Goal: Find specific page/section: Find specific page/section

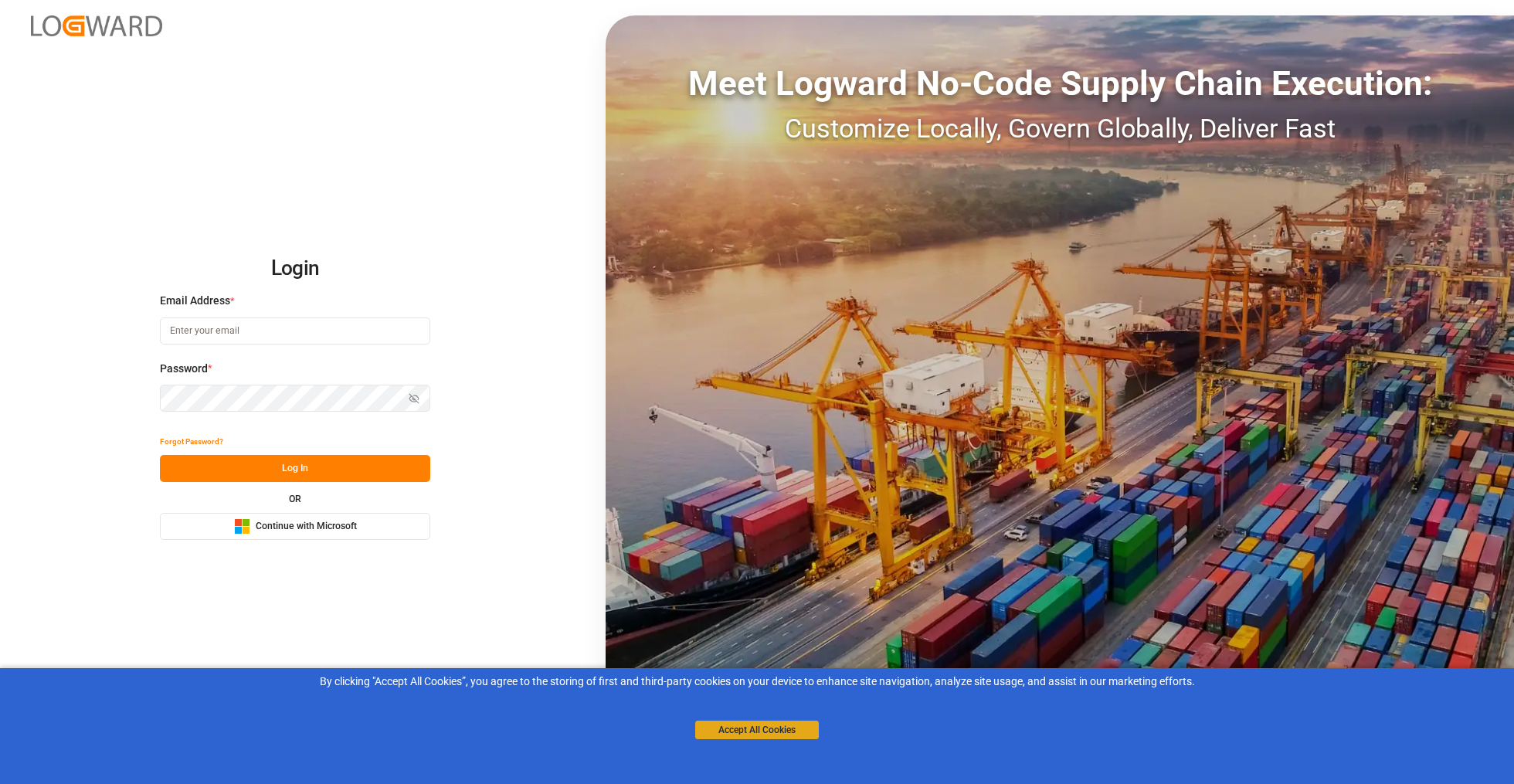
drag, startPoint x: 754, startPoint y: 738, endPoint x: 561, endPoint y: 685, distance: 200.1
click at [754, 738] on button "Accept All Cookies" at bounding box center [757, 730] width 124 height 19
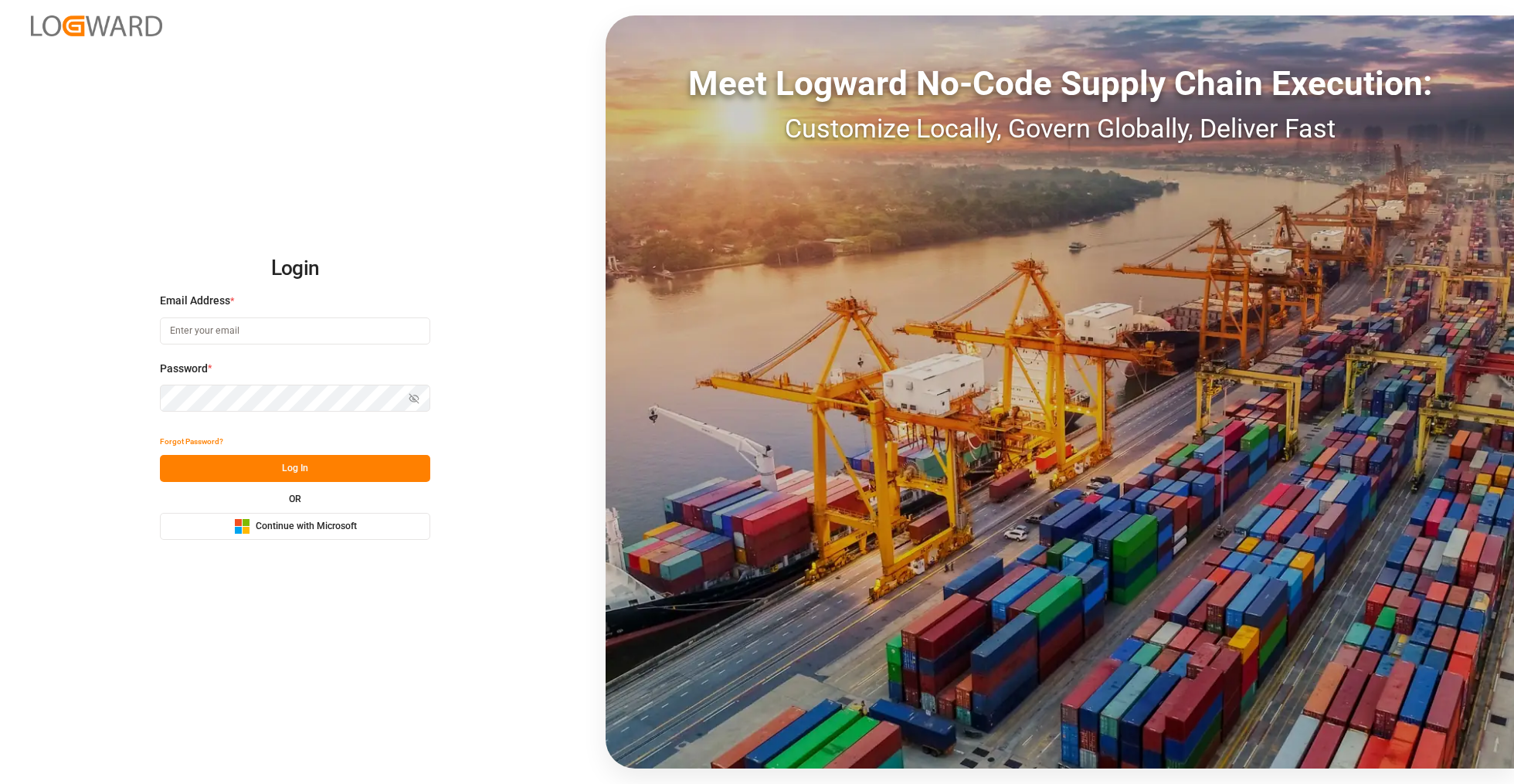
click at [363, 529] on button "Microsoft Logo Continue with Microsoft" at bounding box center [295, 527] width 271 height 27
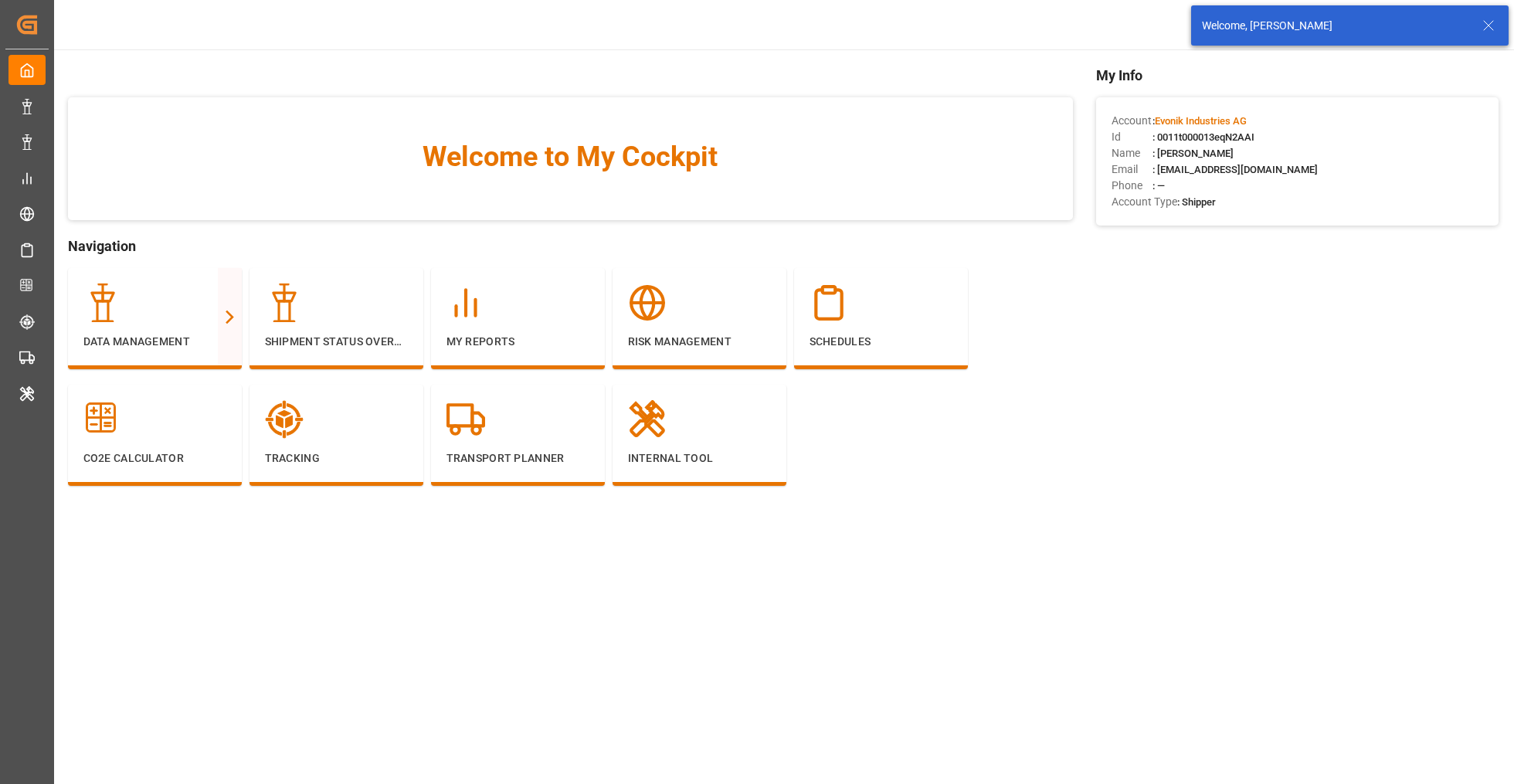
click at [1491, 27] on icon at bounding box center [1488, 26] width 19 height 19
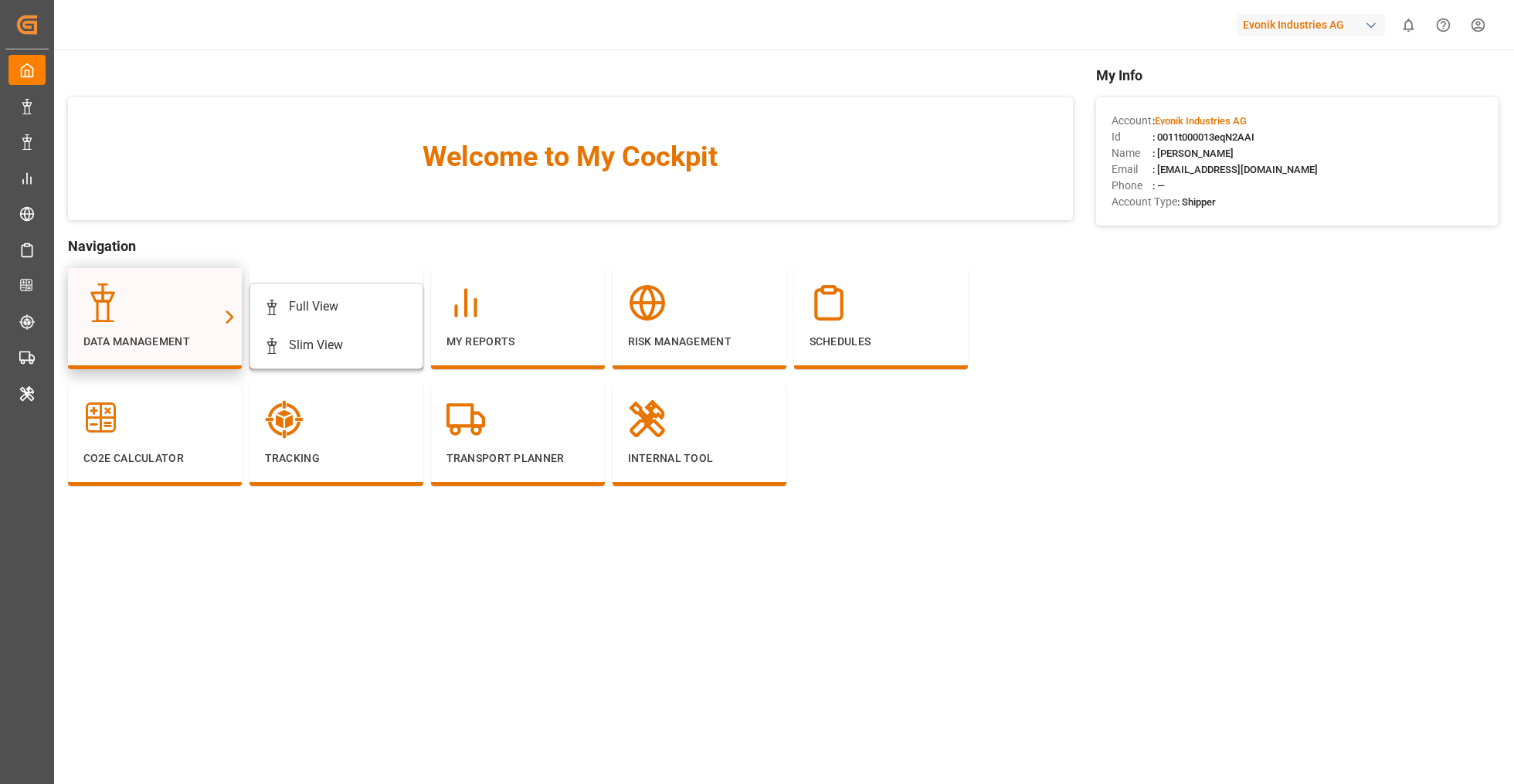
click at [111, 334] on p "Data Management" at bounding box center [155, 341] width 143 height 17
click at [343, 312] on div "Full View" at bounding box center [336, 306] width 144 height 19
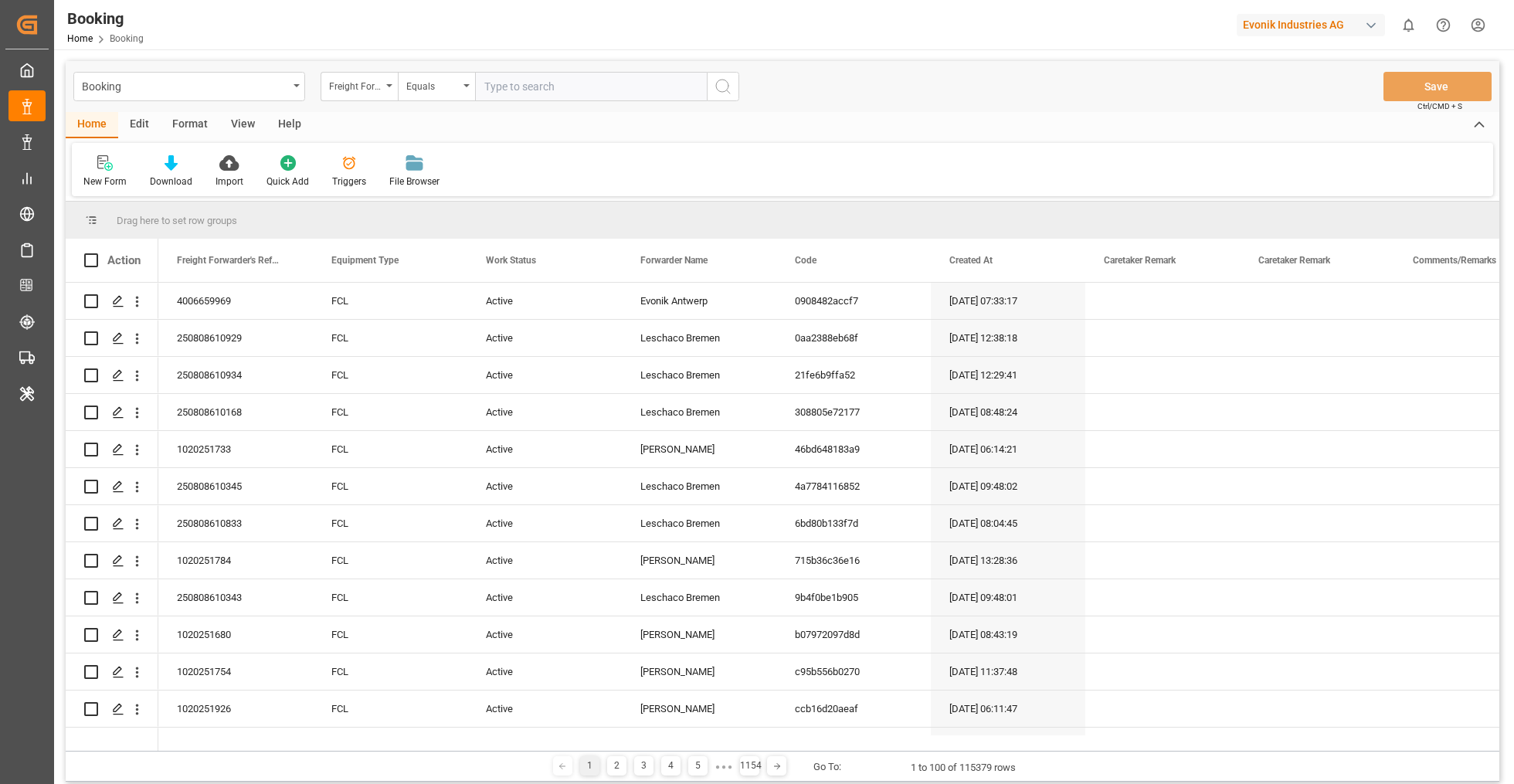
click at [199, 126] on div "Format" at bounding box center [190, 125] width 59 height 26
click at [114, 183] on div "Filter Rows" at bounding box center [106, 182] width 45 height 14
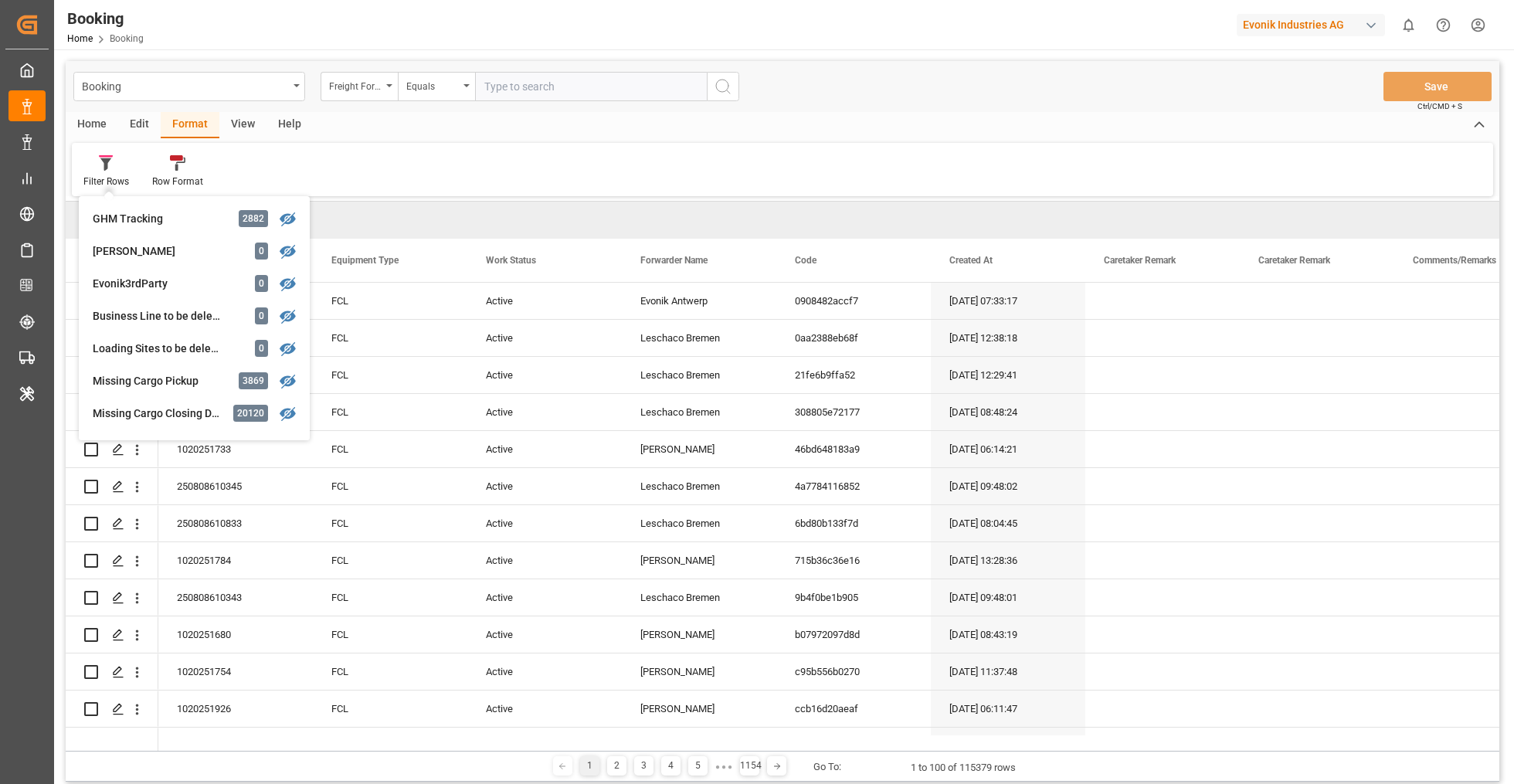
click at [1294, 22] on div "Evonik Industries AG" at bounding box center [1311, 25] width 148 height 23
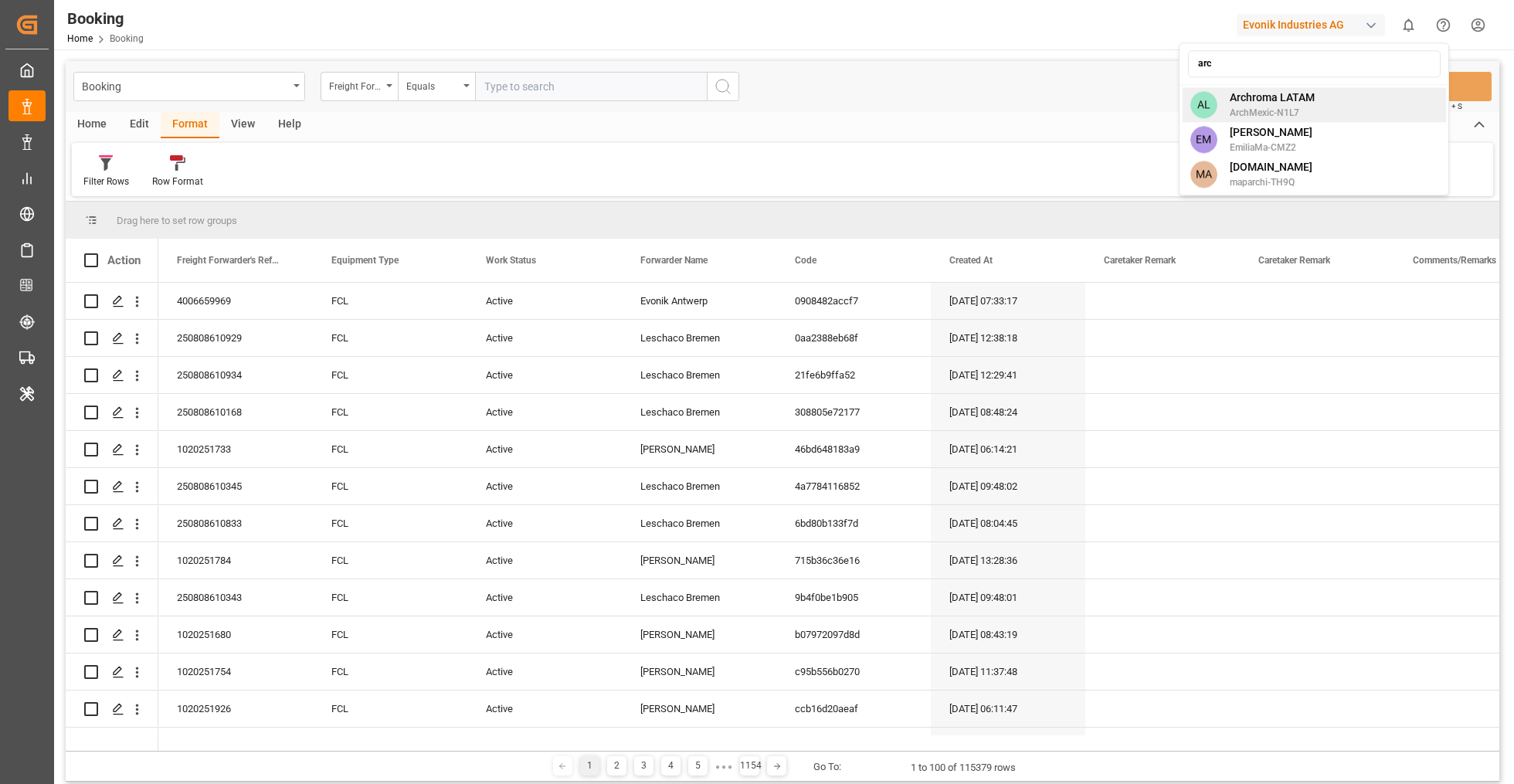
type input "arc"
click at [1304, 110] on span "ArchMexic-N1L7" at bounding box center [1273, 113] width 85 height 14
